Goal: Information Seeking & Learning: Learn about a topic

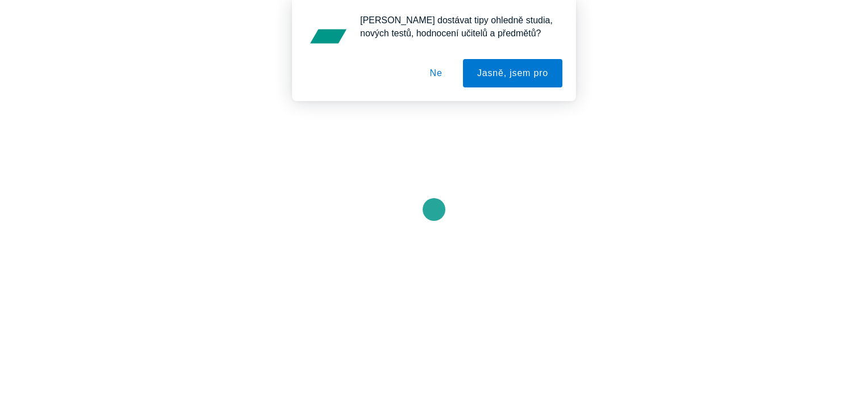
click at [441, 65] on button "Ne" at bounding box center [436, 73] width 41 height 28
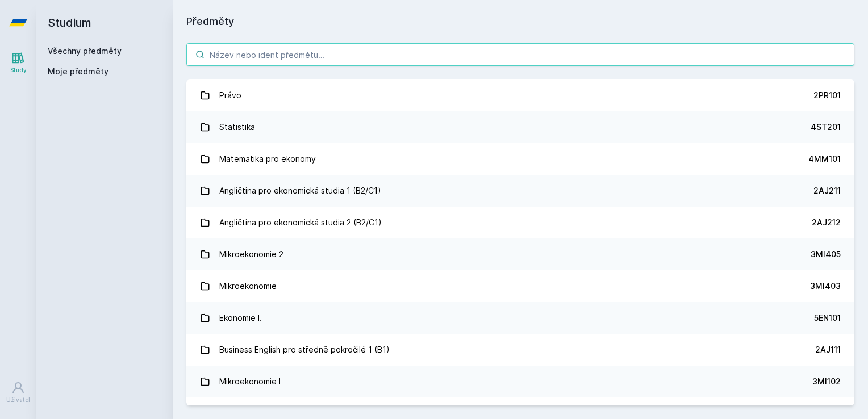
click at [259, 65] on input "search" at bounding box center [520, 54] width 668 height 23
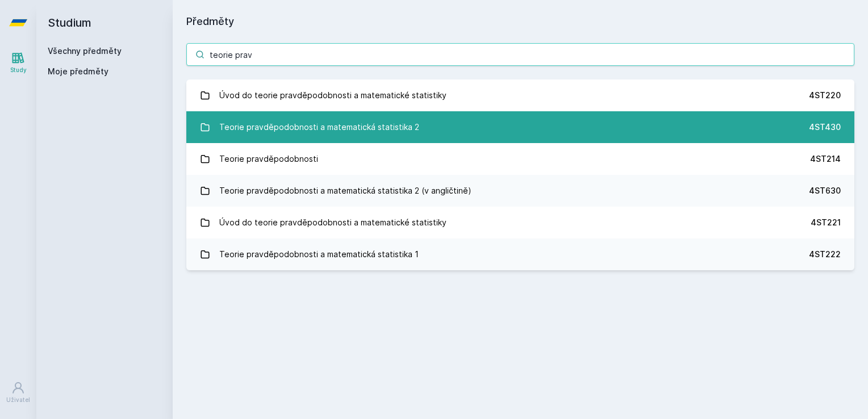
type input "teorie prav"
click at [345, 138] on div "Teorie pravděpodobnosti a matematická statistika 2" at bounding box center [319, 127] width 200 height 23
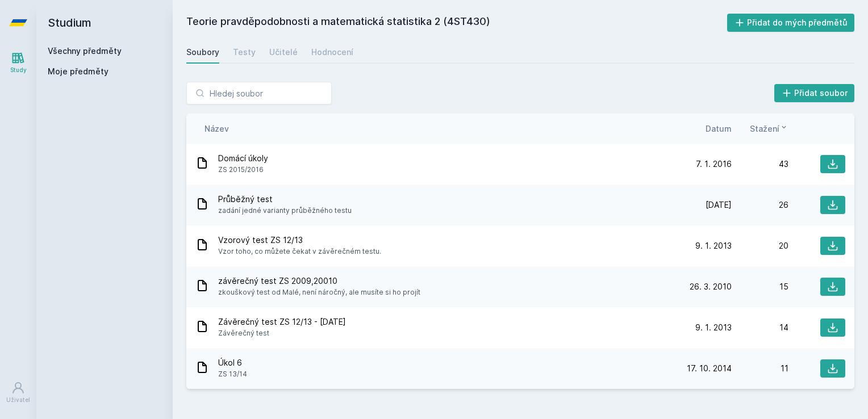
click at [539, 18] on h2 "Teorie pravděpodobnosti a matematická statistika 2 (4ST430)" at bounding box center [456, 23] width 541 height 18
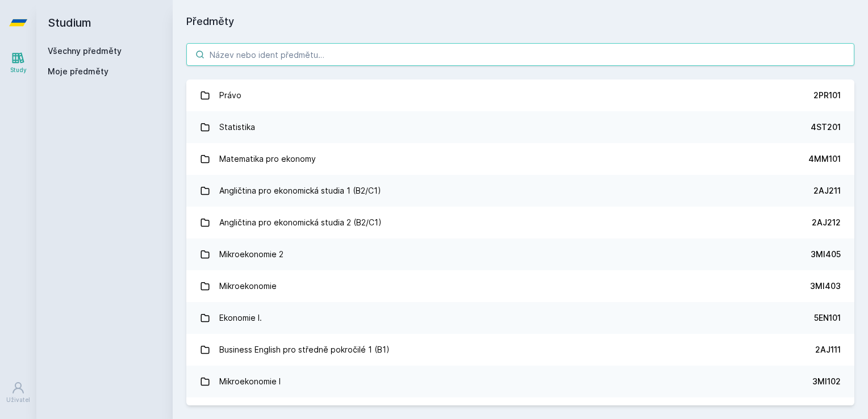
click at [365, 52] on input "search" at bounding box center [520, 54] width 668 height 23
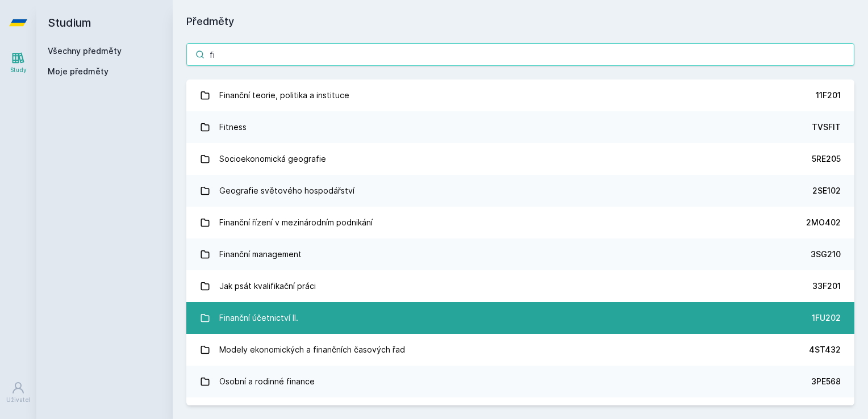
type input "f"
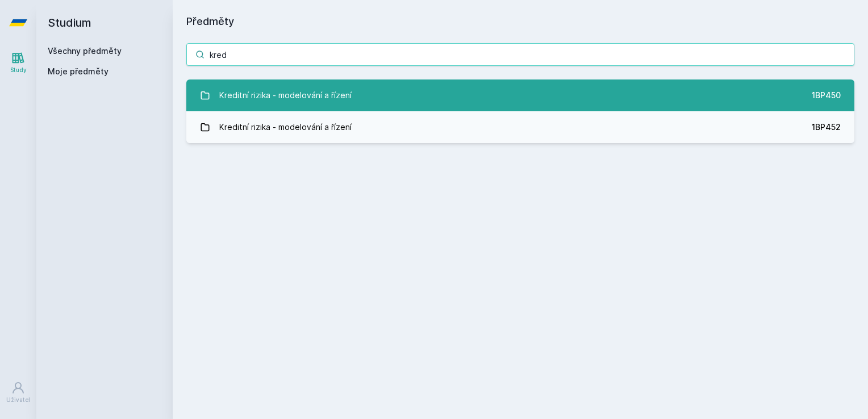
type input "kred"
click at [289, 100] on div "Kreditní rizika - modelování a řízení" at bounding box center [285, 95] width 132 height 23
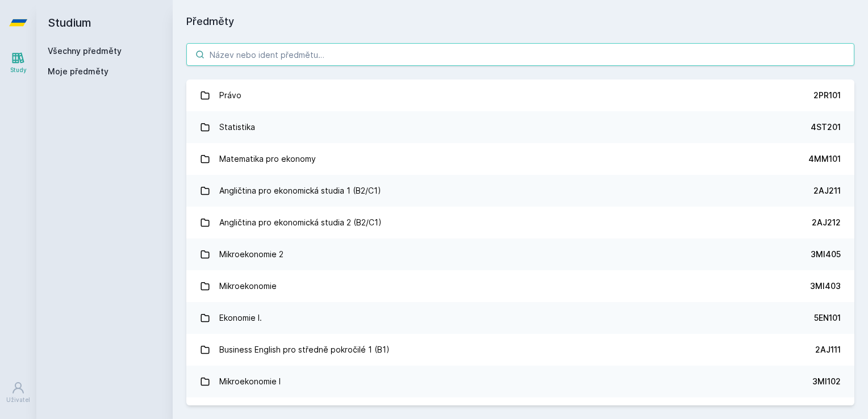
click at [239, 50] on input "search" at bounding box center [520, 54] width 668 height 23
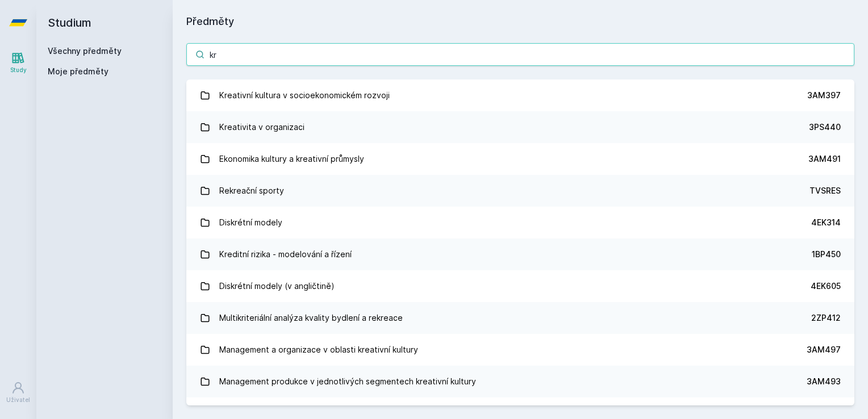
type input "k"
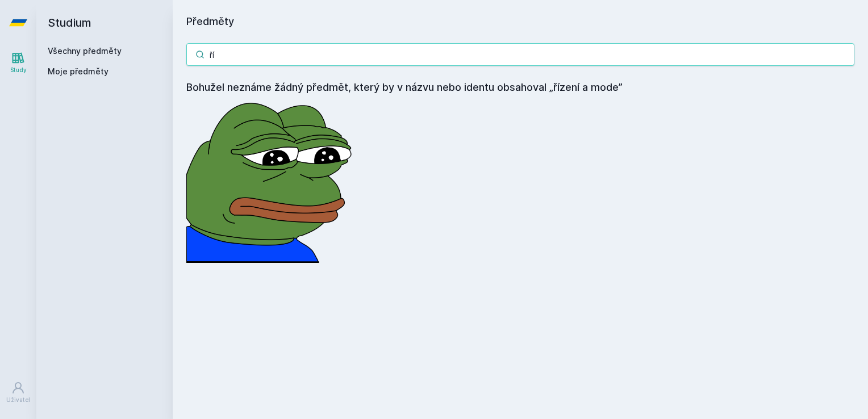
type input "ř"
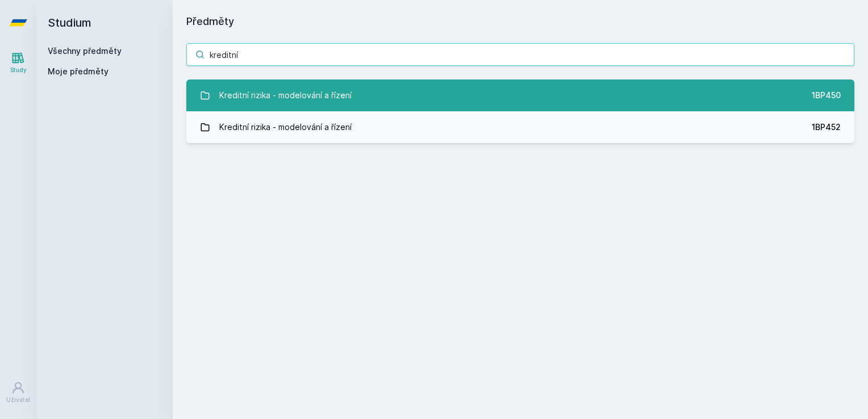
type input "kreditní"
click at [330, 101] on div "Kreditní rizika - modelování a řízení" at bounding box center [285, 95] width 132 height 23
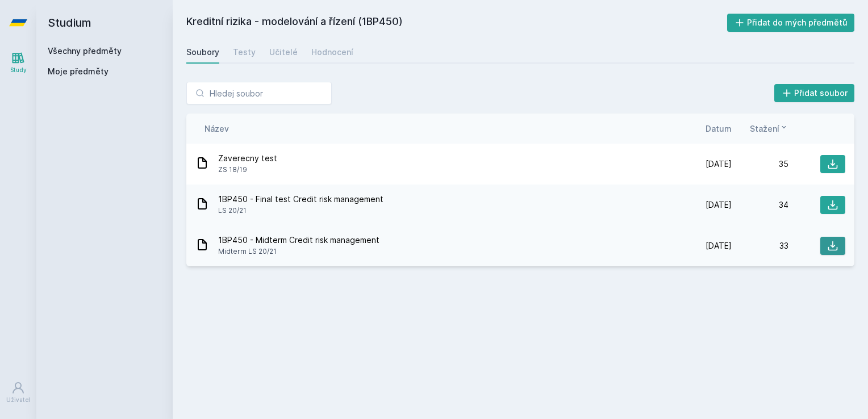
click at [833, 242] on icon at bounding box center [834, 247] width 10 height 10
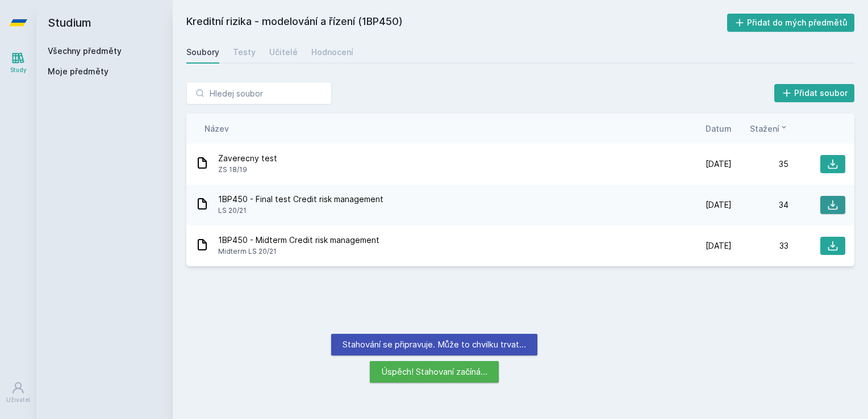
click at [828, 206] on icon at bounding box center [833, 204] width 11 height 11
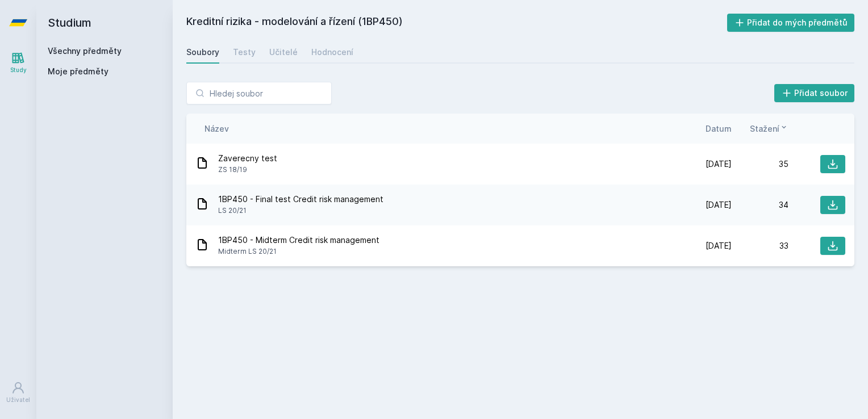
click at [718, 283] on div "Kreditní rizika - modelování a řízení (1BP450) Přidat do mých předmětů Soubory …" at bounding box center [520, 210] width 668 height 392
click at [829, 199] on icon at bounding box center [833, 204] width 11 height 11
click at [827, 159] on button at bounding box center [833, 164] width 25 height 18
click at [652, 308] on div "Kreditní rizika - modelování a řízení (1BP450) Přidat do mých předmětů Soubory …" at bounding box center [520, 210] width 668 height 392
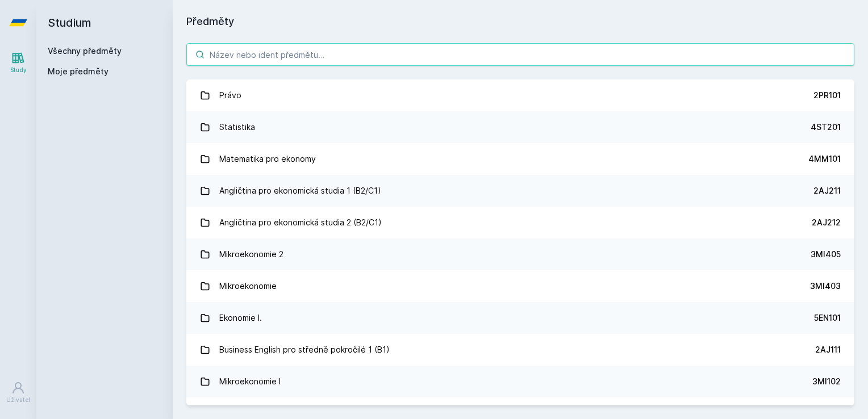
click at [285, 64] on input "search" at bounding box center [520, 54] width 668 height 23
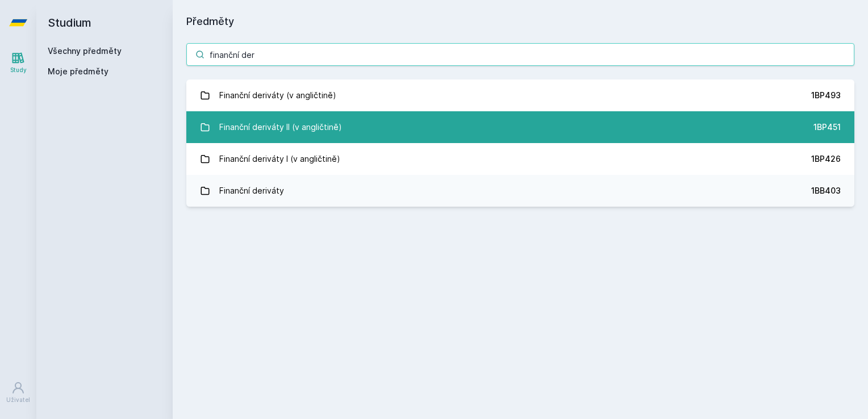
type input "finanční der"
click at [314, 125] on div "Finanční deriváty II (v angličtině)" at bounding box center [280, 127] width 123 height 23
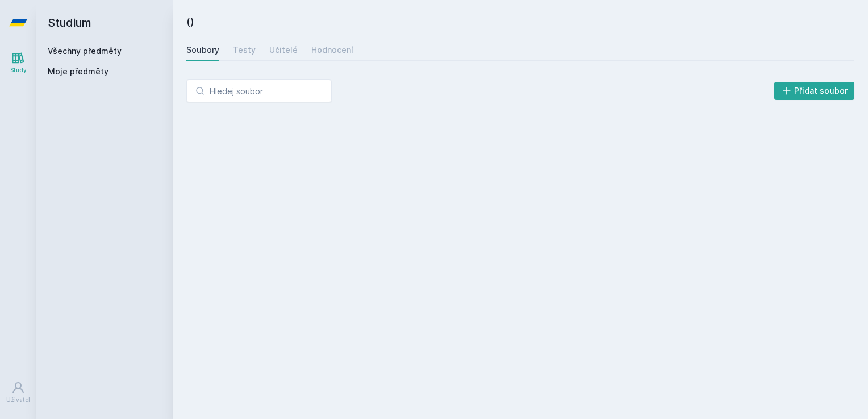
click at [226, 49] on div "Soubory Testy Učitelé Hodnocení" at bounding box center [520, 50] width 668 height 23
click at [230, 49] on div "Soubory Testy Učitelé Hodnocení" at bounding box center [520, 50] width 668 height 23
click at [236, 48] on div "Testy" at bounding box center [244, 49] width 23 height 11
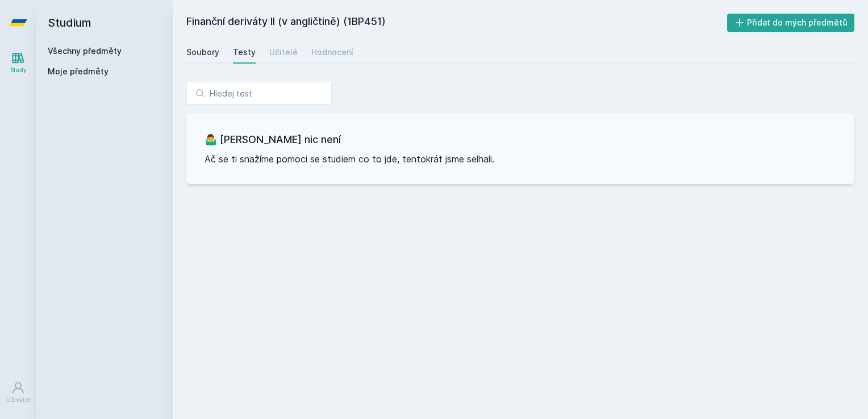
click at [207, 46] on link "Soubory" at bounding box center [202, 52] width 33 height 23
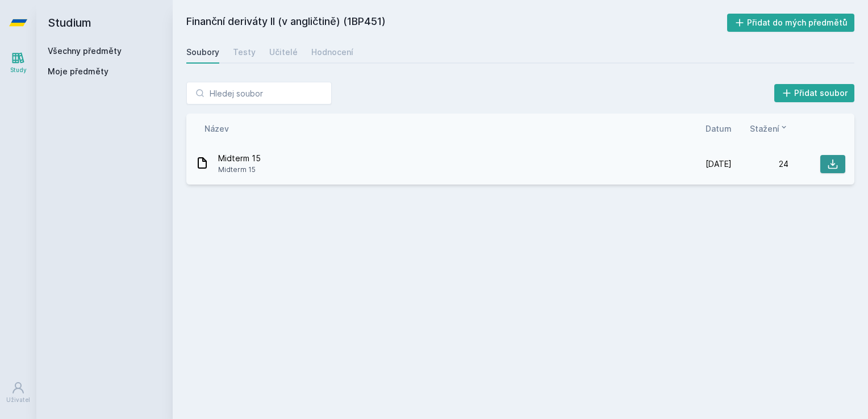
click at [837, 172] on button at bounding box center [833, 164] width 25 height 18
click at [743, 299] on div "Finanční deriváty II (v angličtině) (1BP451) Přidat do mých předmětů Soubory Te…" at bounding box center [520, 210] width 668 height 392
click at [580, 120] on div "Název Datum Stažení" at bounding box center [520, 129] width 668 height 30
